Goal: Task Accomplishment & Management: Use online tool/utility

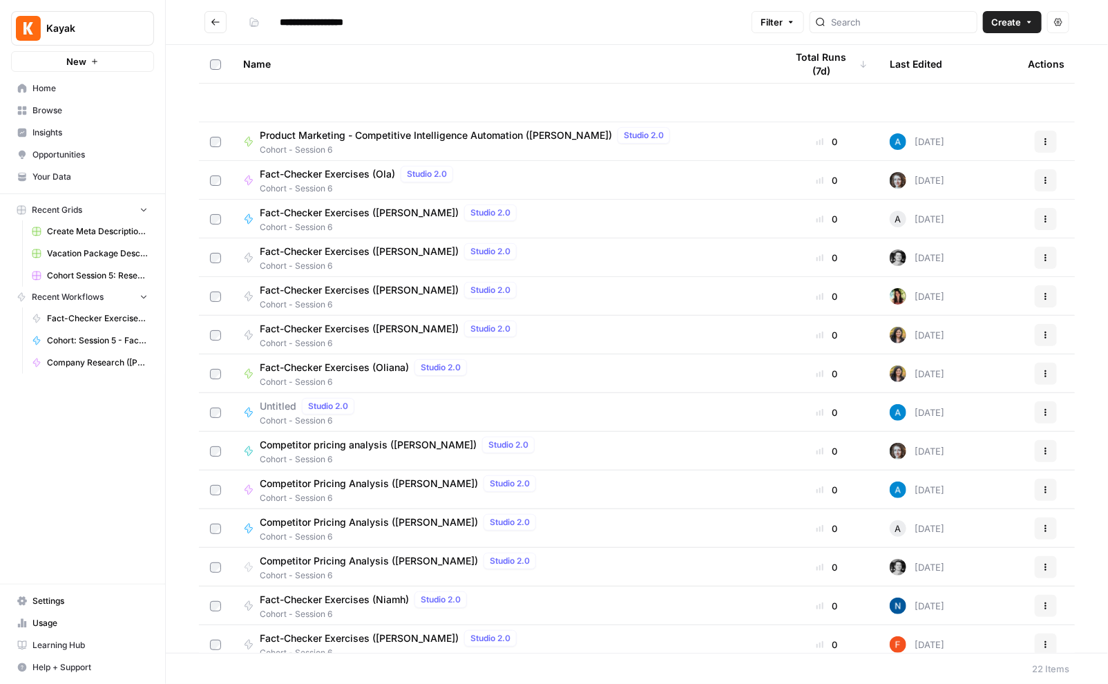
scroll to position [281, 0]
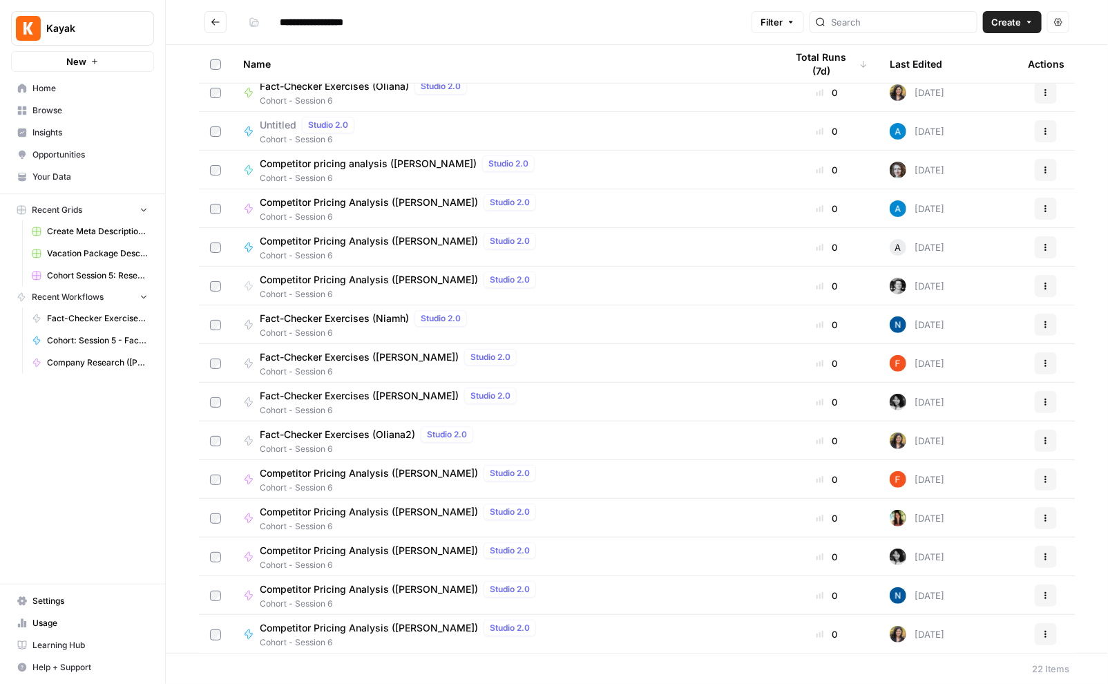
click at [102, 450] on div "Kayak New Home Browse Insights Opportunities Your Data Recent Grids Create Meta…" at bounding box center [82, 342] width 165 height 684
click at [60, 106] on span "Browse" at bounding box center [89, 110] width 115 height 12
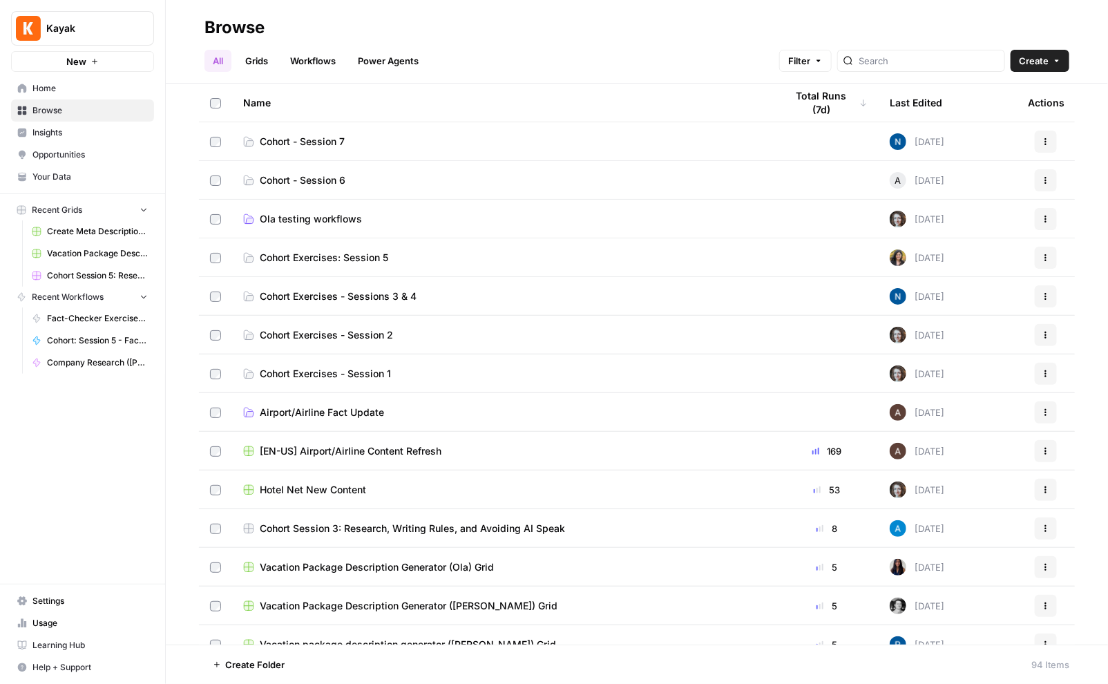
click at [309, 179] on span "Cohort - Session 6" at bounding box center [303, 180] width 86 height 14
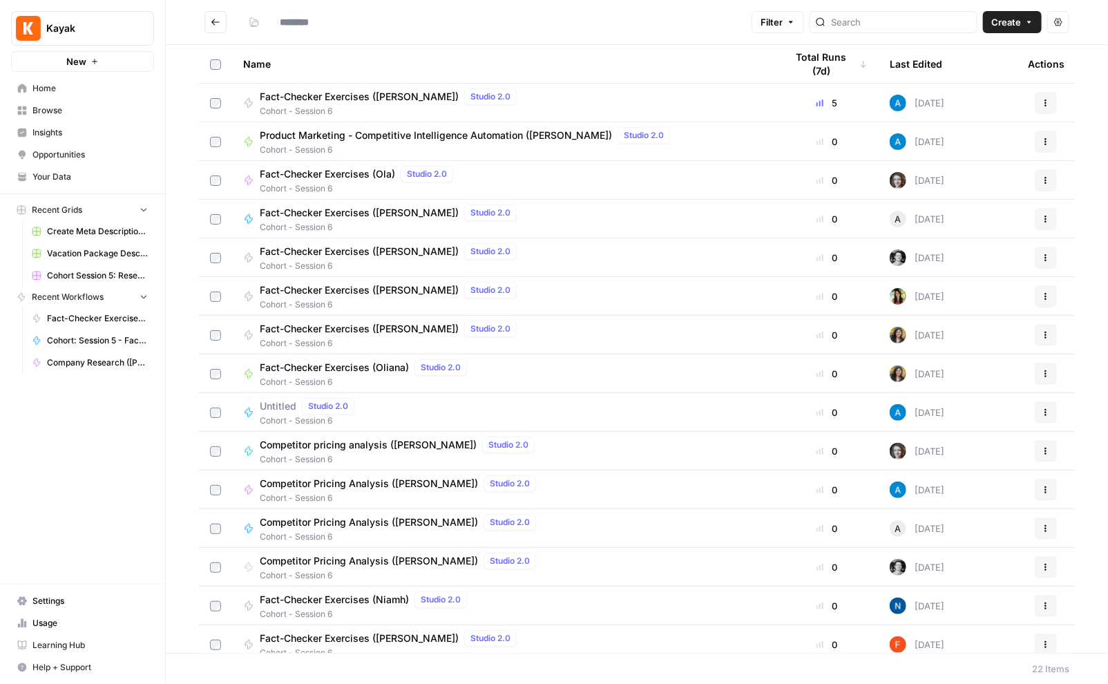
type input "**********"
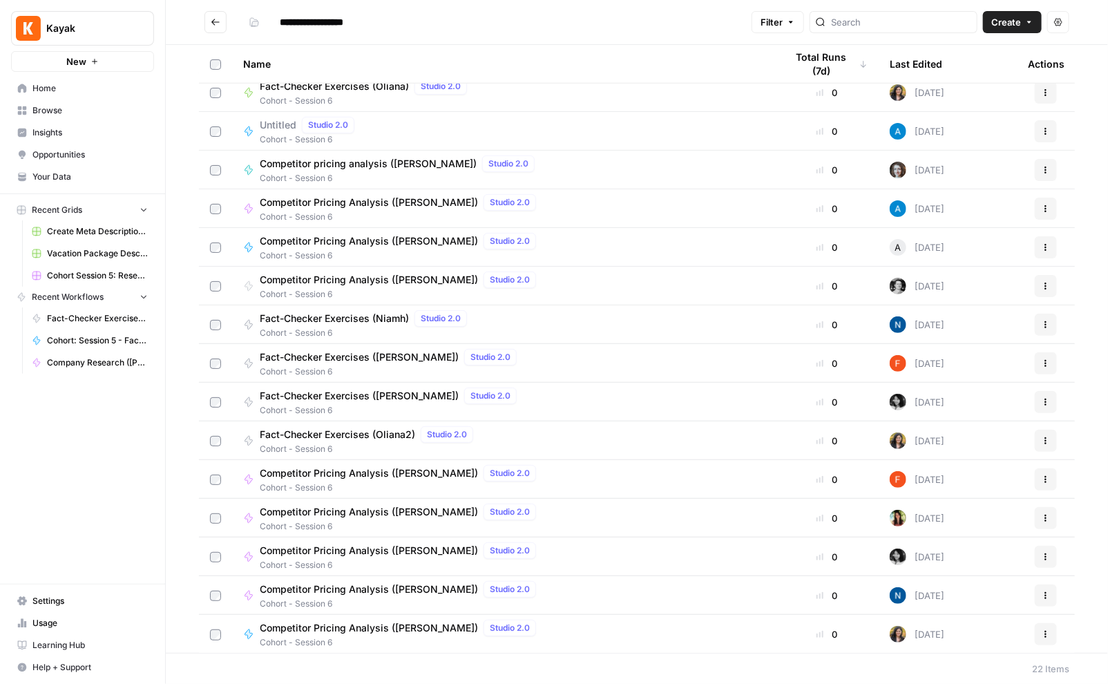
click at [365, 473] on span "Competitor Pricing Analysis ([PERSON_NAME])" at bounding box center [369, 473] width 218 height 14
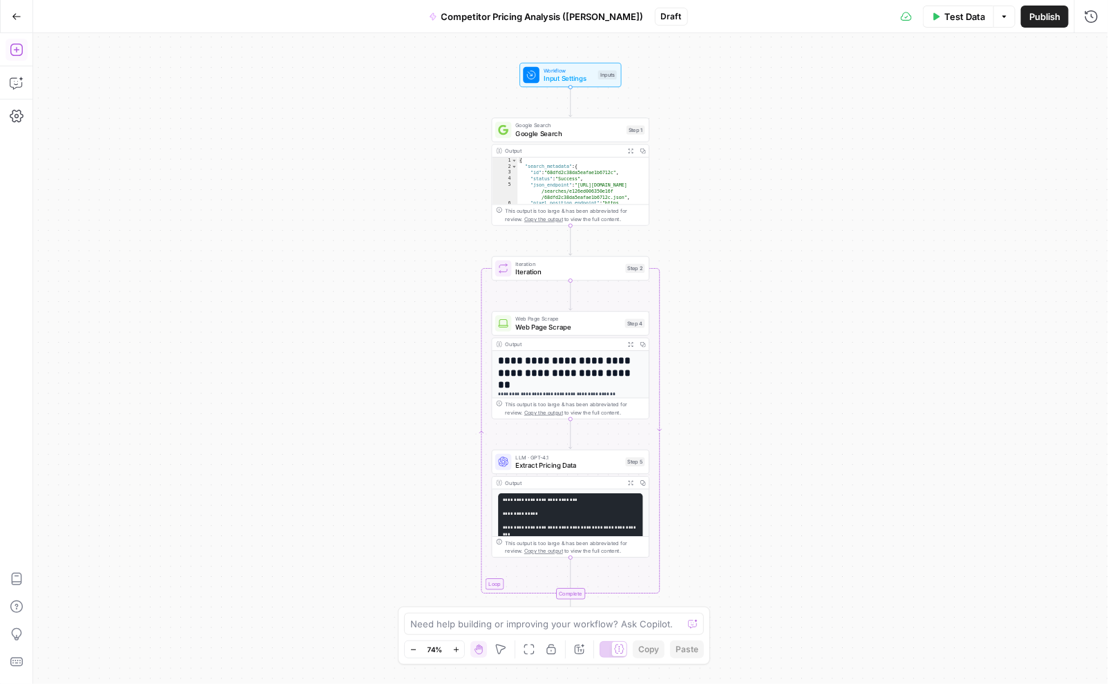
click at [17, 33] on div "Add Steps Copilot Settings AirOps Academy Help Give Feedback Shortcuts" at bounding box center [16, 358] width 33 height 651
click at [17, 40] on button "Add Steps" at bounding box center [17, 50] width 22 height 22
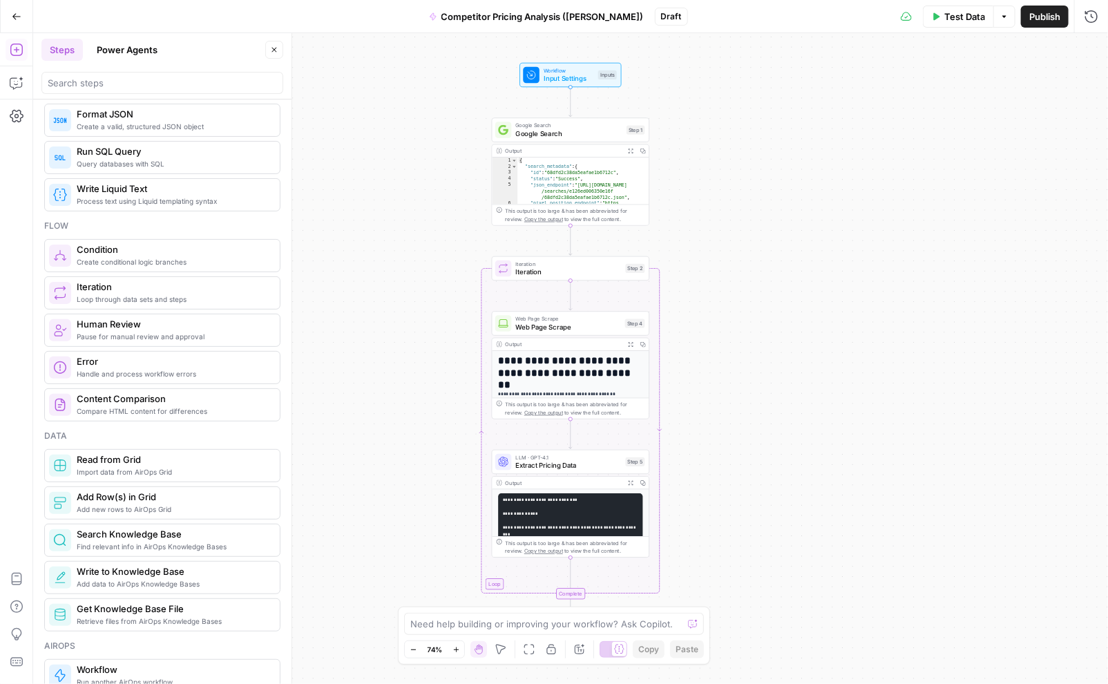
scroll to position [297, 0]
drag, startPoint x: 286, startPoint y: 545, endPoint x: 311, endPoint y: 550, distance: 25.3
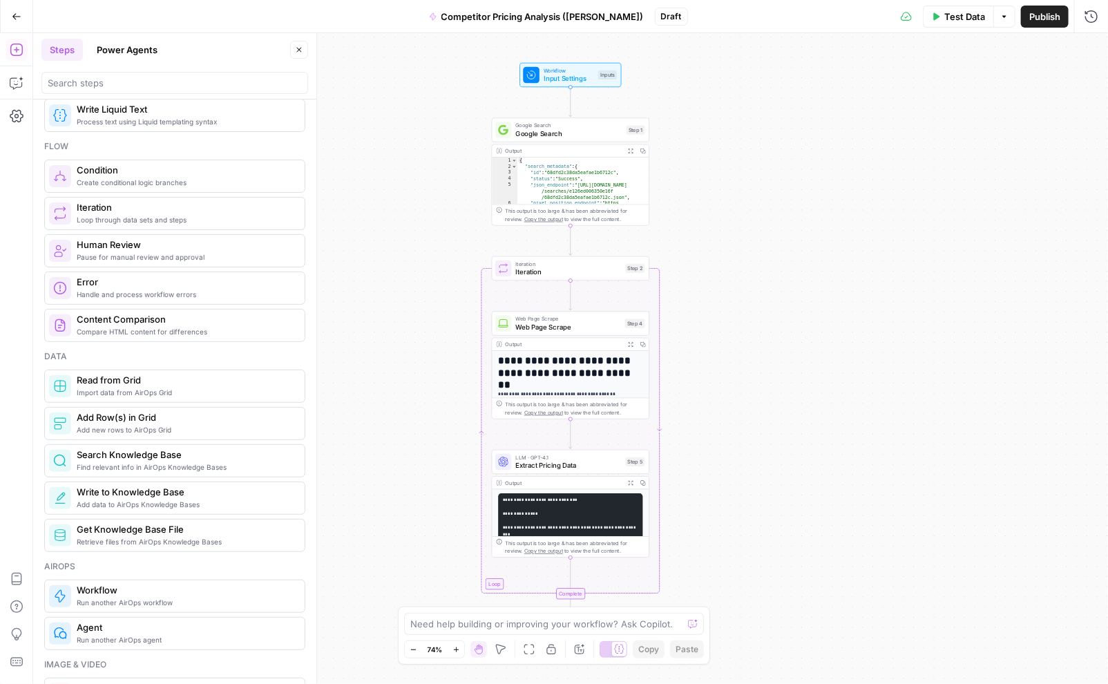
scroll to position [0, 0]
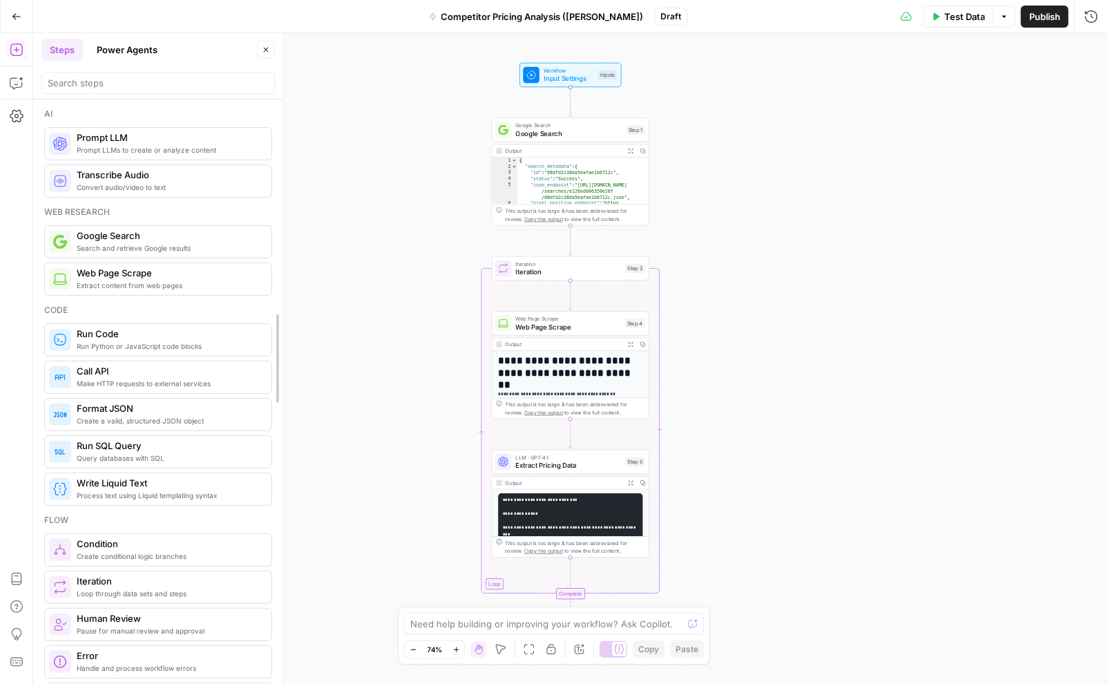
drag, startPoint x: 310, startPoint y: 124, endPoint x: 277, endPoint y: 124, distance: 33.2
